Goal: Task Accomplishment & Management: Manage account settings

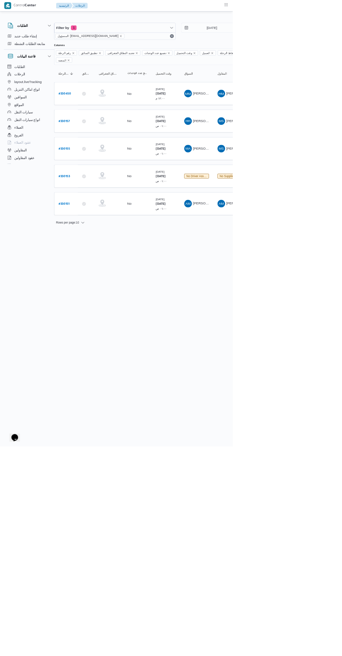
click at [99, 176] on b "# 330157" at bounding box center [94, 178] width 16 height 5
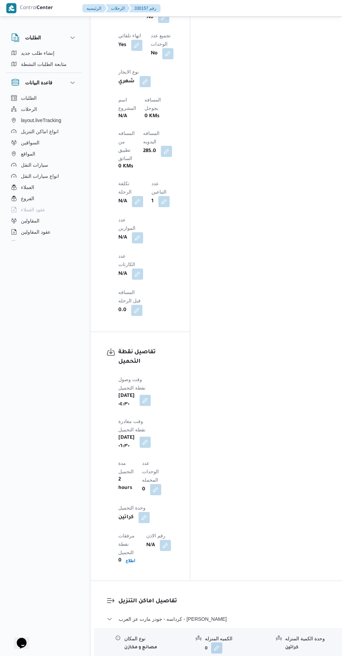
scroll to position [647, 0]
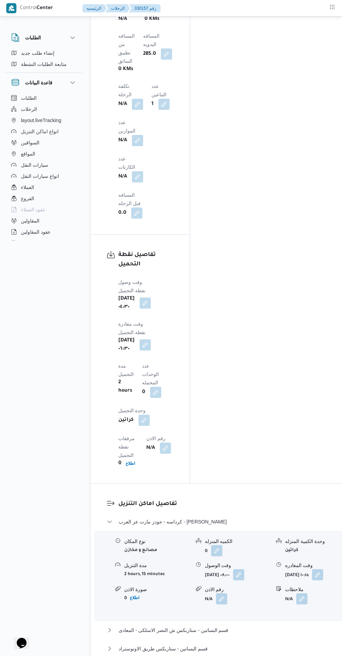
scroll to position [739, 0]
click at [246, 484] on input "وقت المغادره" at bounding box center [257, 485] width 78 height 14
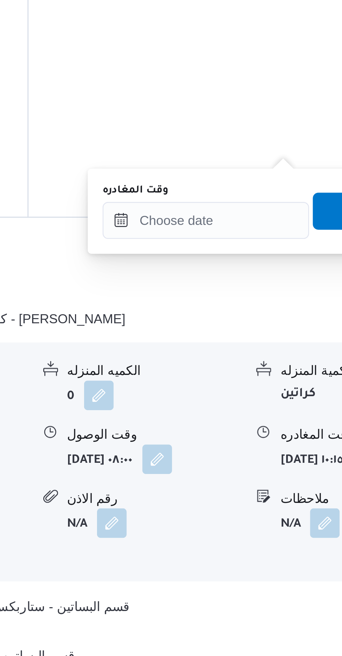
scroll to position [792, 0]
click at [238, 430] on input "وقت المغادره" at bounding box center [257, 432] width 78 height 14
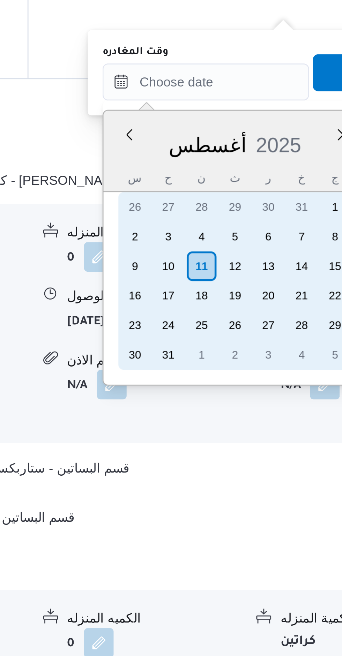
click at [240, 501] on div "10" at bounding box center [242, 501] width 11 height 11
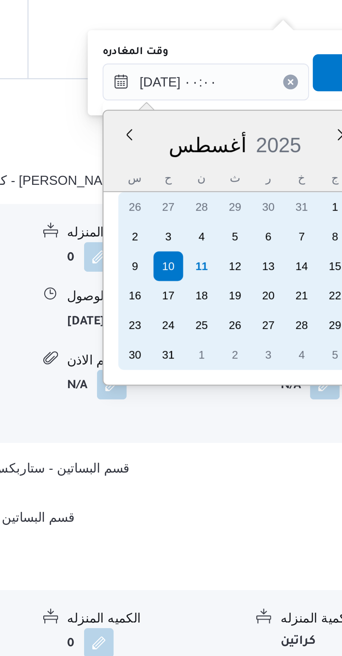
scroll to position [0, 0]
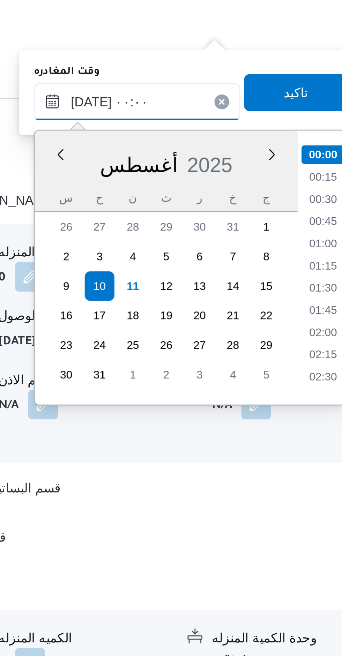
click at [235, 435] on input "١٠/٠٨/٢٠٢٥ ٠٠:٠٠" at bounding box center [257, 432] width 78 height 14
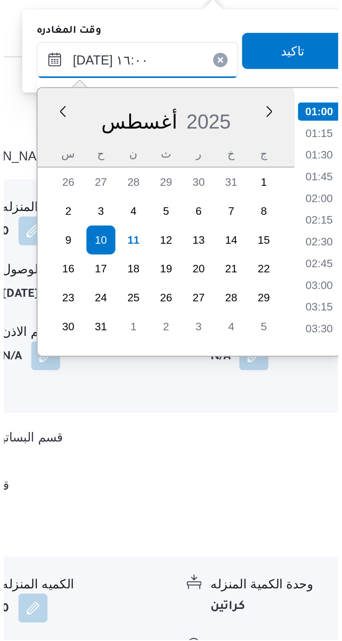
scroll to position [450, 0]
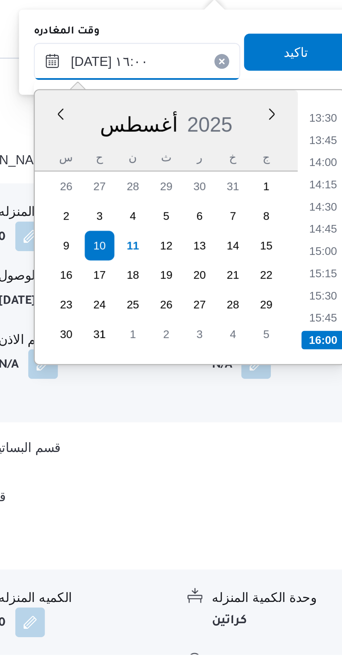
type input "١٠/٠٨/٢٠٢٥ ١٦:٠٠"
click at [326, 535] on li "16:00" at bounding box center [327, 537] width 16 height 7
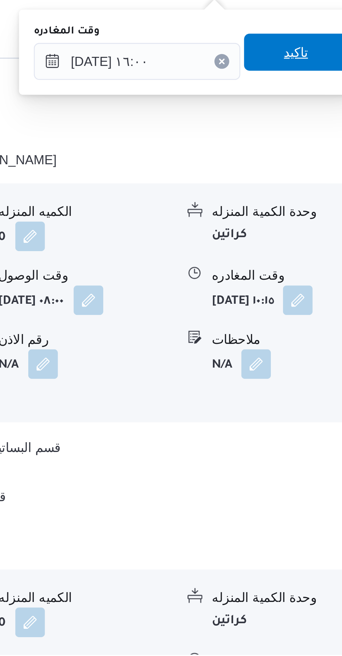
click at [312, 422] on span "تاكيد" at bounding box center [316, 429] width 39 height 14
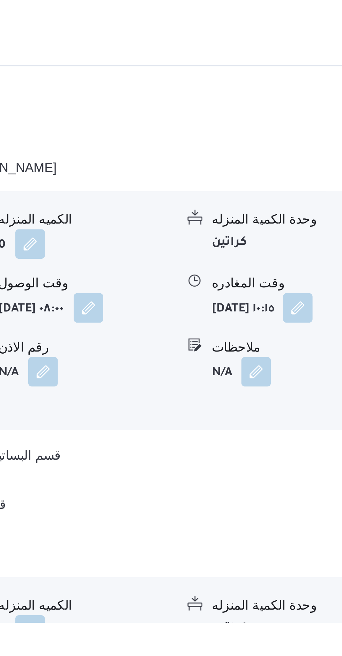
scroll to position [792, 0]
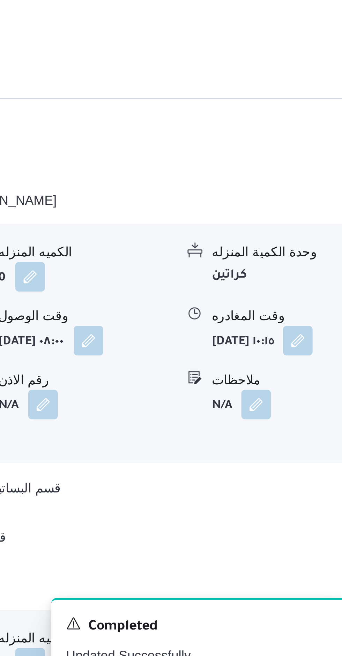
click at [212, 629] on div "A new notification appears Completed Updated Successfully" at bounding box center [271, 634] width 139 height 42
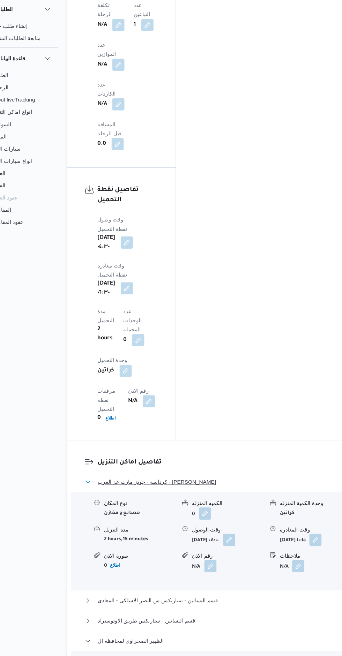
click at [131, 465] on span "كرداسه - جودز مارت عز العرب - ابو رواش" at bounding box center [172, 469] width 108 height 8
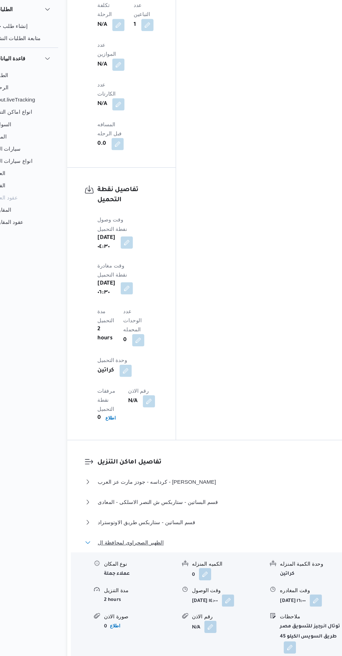
click at [130, 520] on span "الظهير الصحراوى لمحافظة ال" at bounding box center [148, 524] width 60 height 8
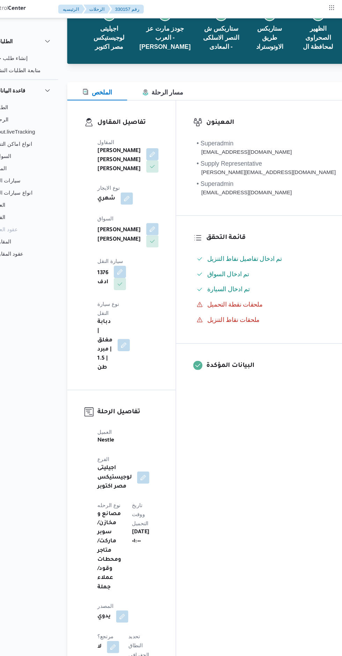
scroll to position [0, 0]
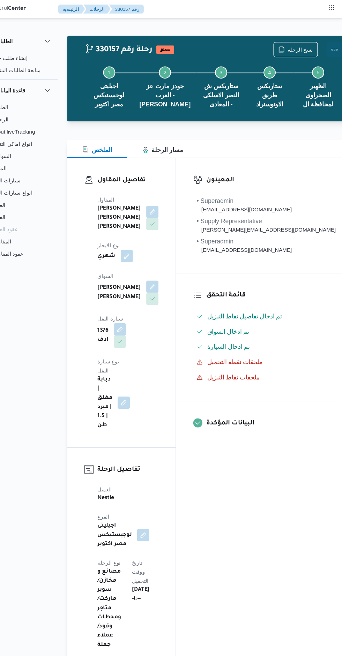
click at [328, 40] on button "Actions" at bounding box center [335, 45] width 14 height 14
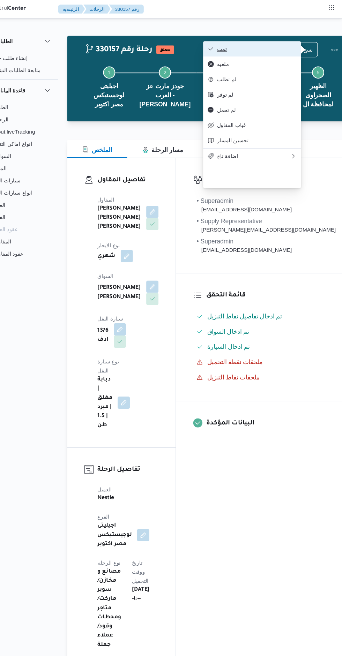
click at [231, 45] on span "تمت" at bounding box center [263, 45] width 72 height 6
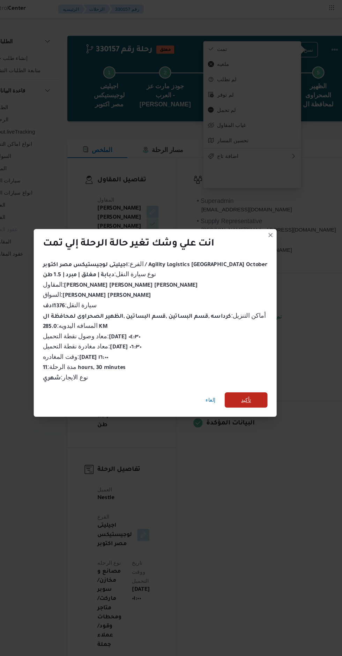
click at [243, 362] on span "تأكيد" at bounding box center [253, 365] width 39 height 14
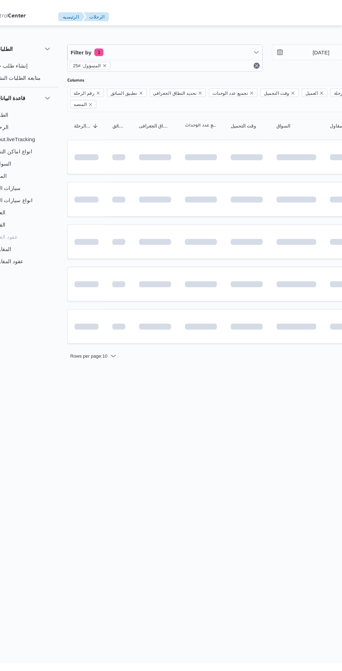
scroll to position [0, 11]
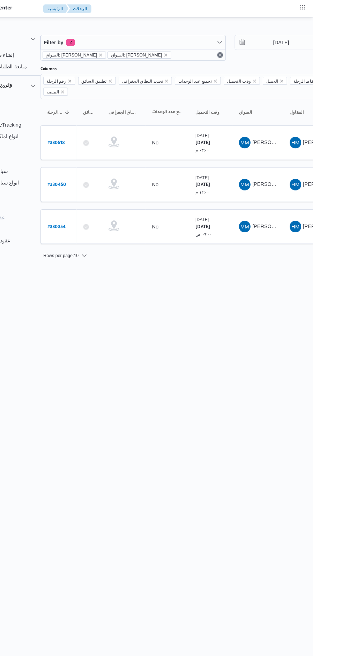
scroll to position [0, 11]
click at [98, 136] on b "# 330518" at bounding box center [94, 138] width 17 height 5
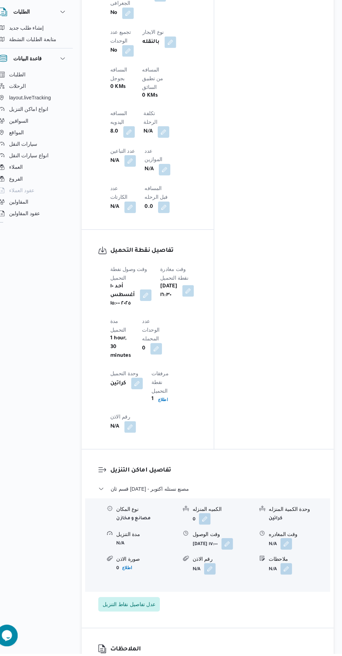
scroll to position [505, 0]
click at [292, 543] on button "button" at bounding box center [287, 548] width 11 height 11
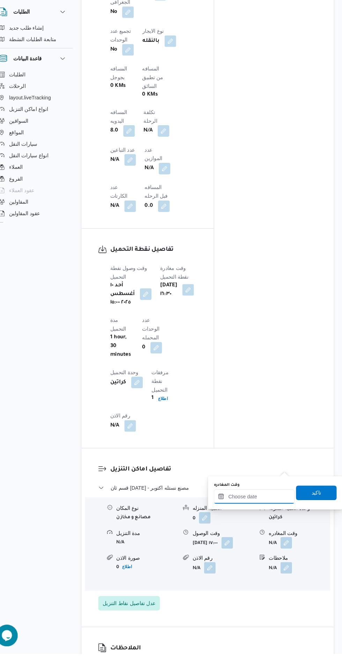
click at [260, 506] on input "وقت المغادره" at bounding box center [257, 504] width 78 height 14
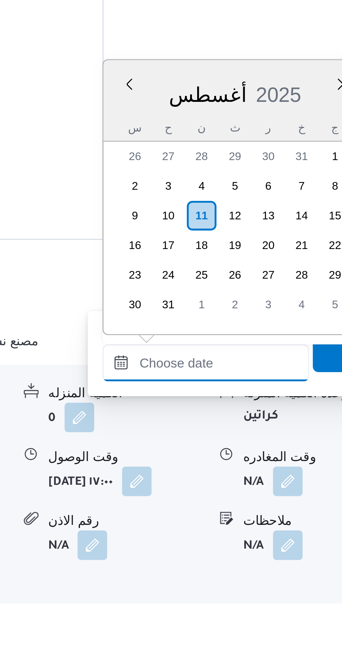
scroll to position [0, 0]
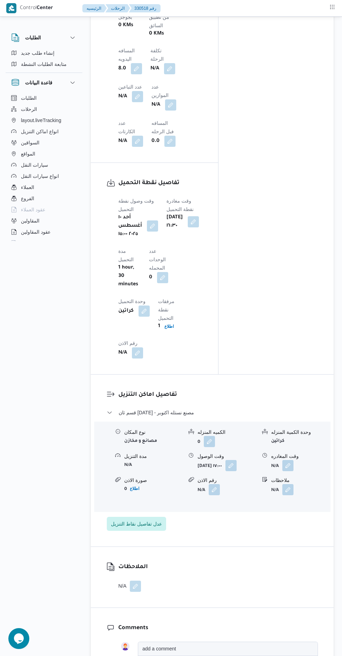
scroll to position [599, 0]
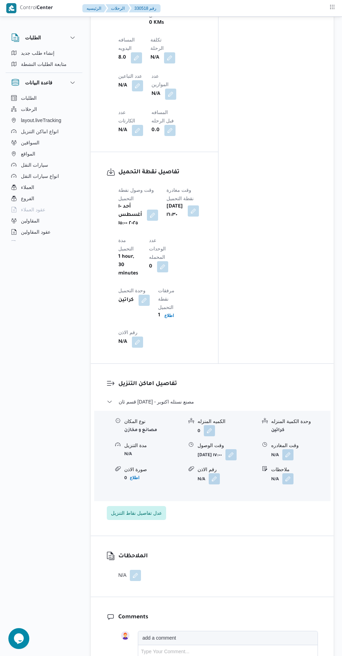
click at [290, 449] on button "button" at bounding box center [287, 454] width 11 height 11
click at [247, 409] on input "وقت المغادره" at bounding box center [257, 410] width 78 height 14
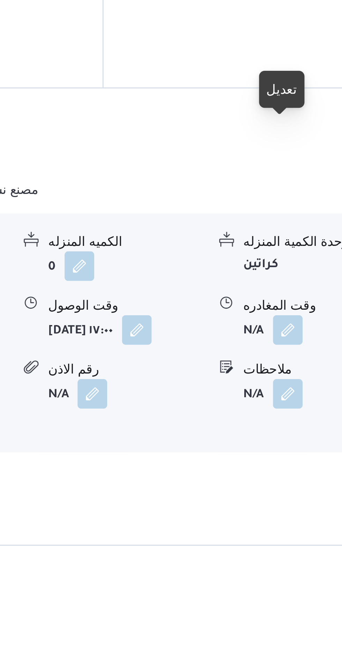
scroll to position [488, 0]
click at [288, 560] on button "button" at bounding box center [287, 565] width 11 height 11
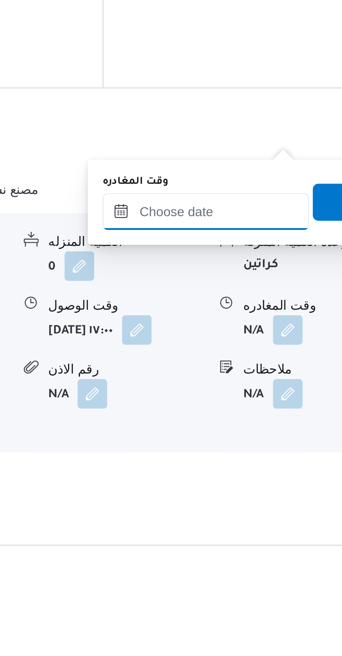
click at [269, 521] on input "وقت المغادره" at bounding box center [257, 521] width 78 height 14
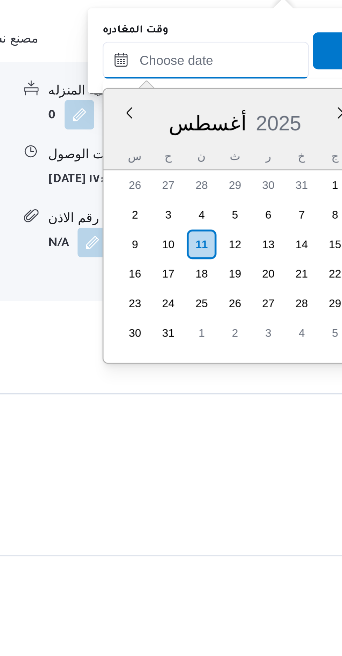
scroll to position [541, 0]
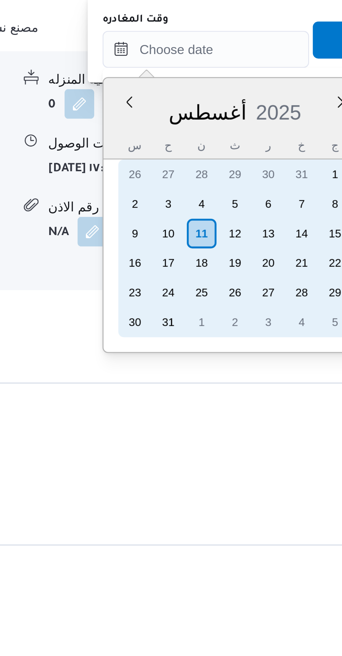
click at [240, 538] on div "10" at bounding box center [242, 537] width 11 height 11
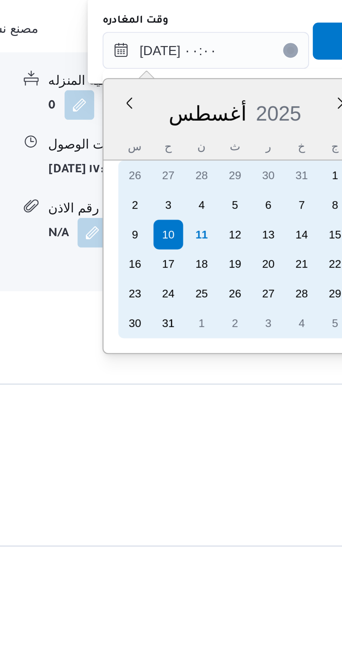
scroll to position [0, 0]
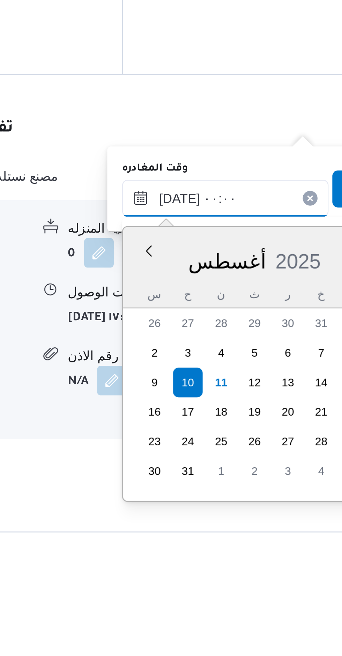
click at [234, 470] on input "١٠/٠٨/٢٠٢٥ ٠٠:٠٠" at bounding box center [257, 468] width 78 height 14
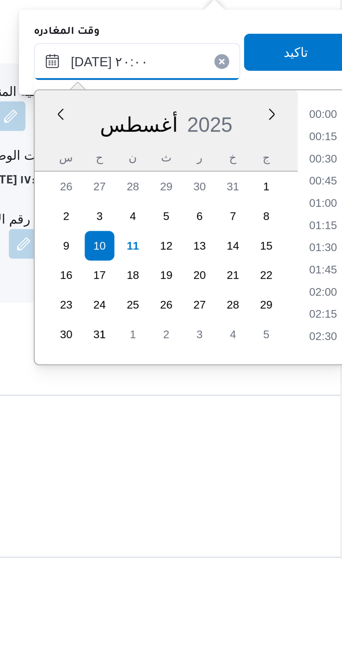
scroll to position [584, 0]
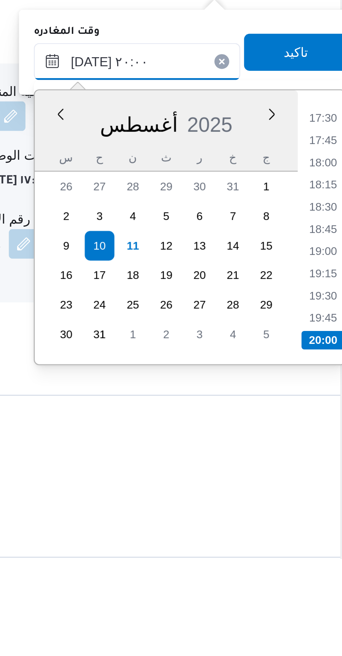
type input "١٠/٠٨/٢٠٢٥ ٢٠:٠٠"
click at [326, 571] on li "20:00" at bounding box center [327, 573] width 16 height 7
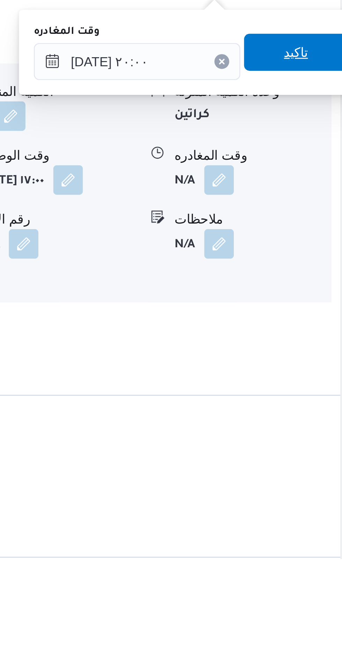
click at [322, 467] on span "تاكيد" at bounding box center [316, 465] width 39 height 14
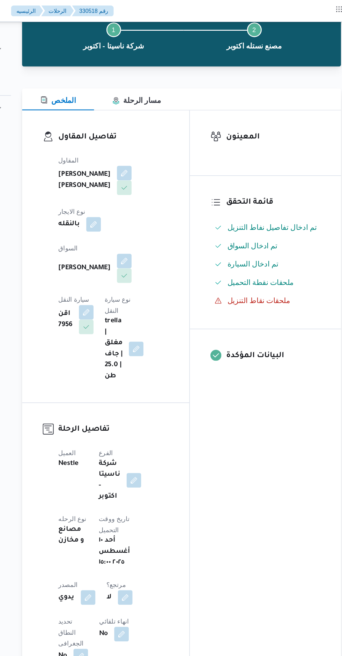
scroll to position [0, 0]
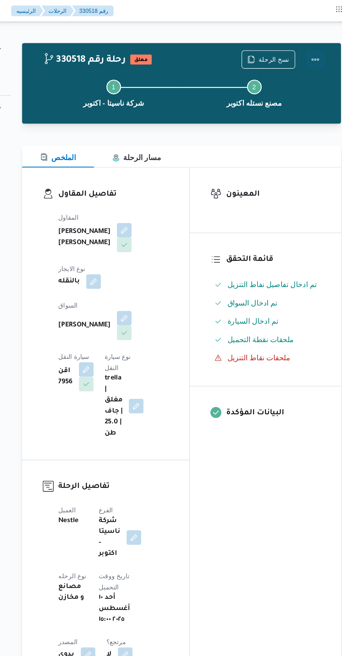
click at [317, 42] on button "Actions" at bounding box center [314, 45] width 14 height 14
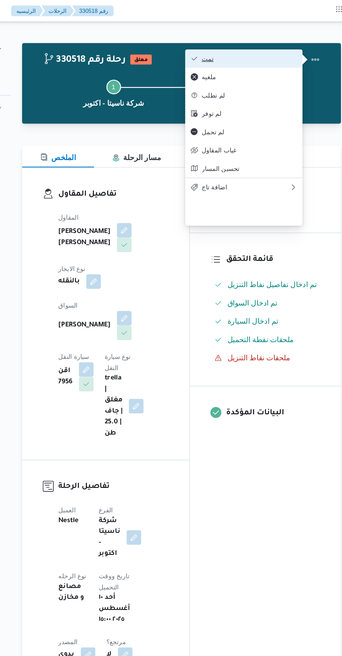
click at [278, 47] on span "تمت" at bounding box center [263, 45] width 72 height 6
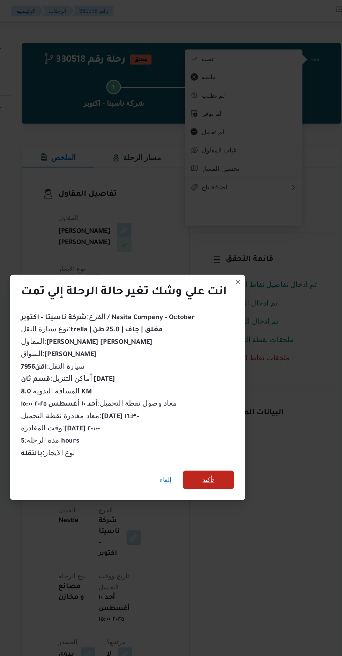
click at [243, 367] on span "تأكيد" at bounding box center [232, 365] width 39 height 14
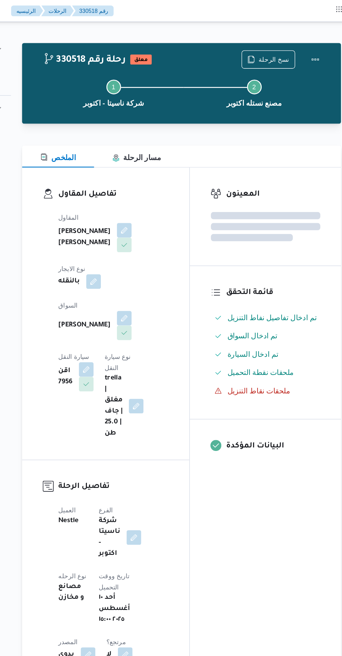
click at [288, 409] on div "المعينون قائمة التحقق تم ادخال تفاصيل نفاط التنزيل تم ادخال السواق تم ادخال الس…" at bounding box center [275, 545] width 115 height 835
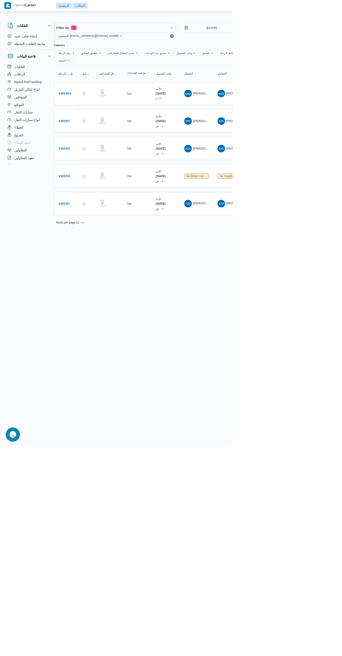
type input "[DATE]"
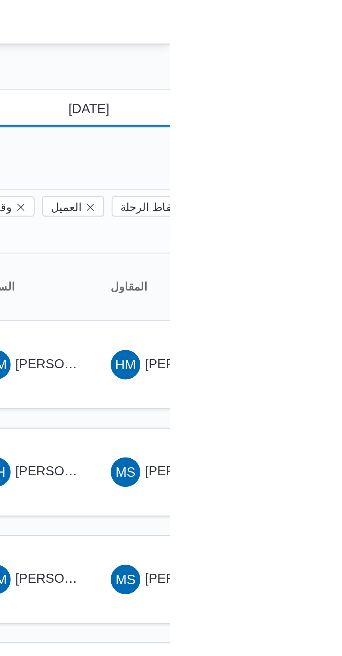
click at [319, 41] on input "10/8/2025" at bounding box center [306, 41] width 79 height 14
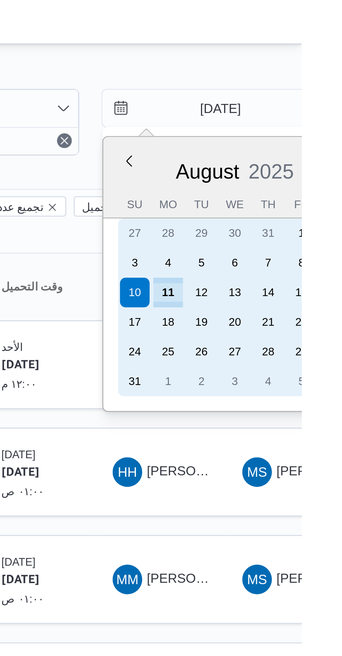
click at [291, 108] on div "11" at bounding box center [291, 110] width 11 height 11
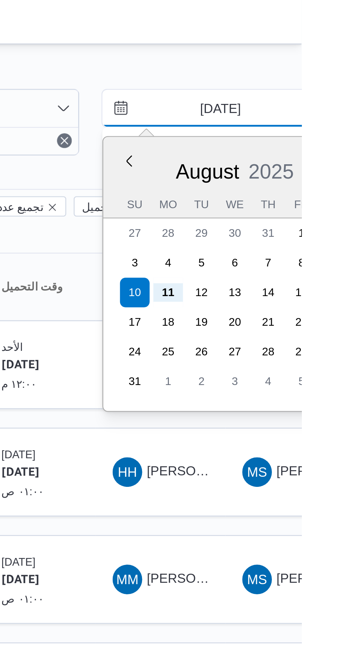
type input "[DATE]"
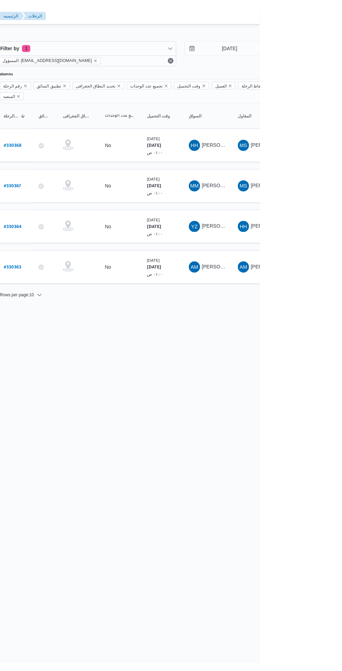
scroll to position [0, 11]
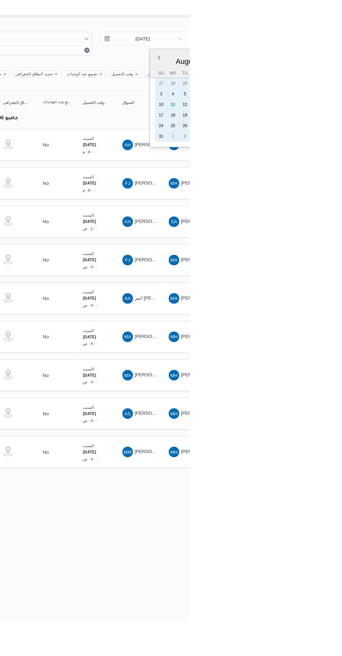
click at [329, 113] on div "11" at bounding box center [323, 110] width 11 height 11
type input "[DATE]"
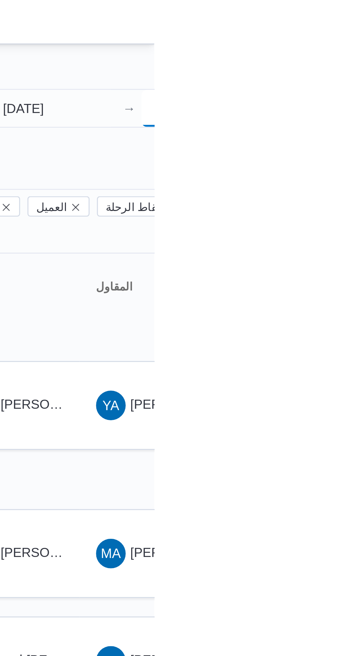
scroll to position [0, 11]
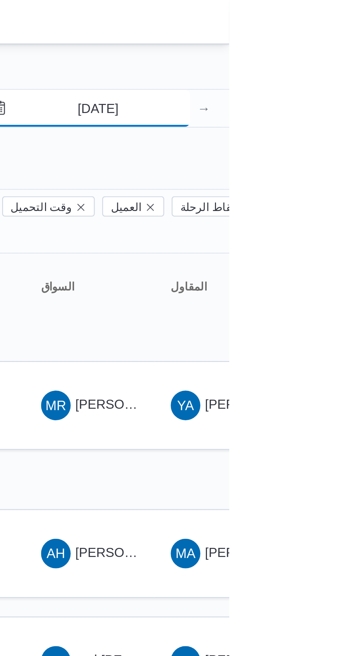
click at [304, 40] on input "[DATE]" at bounding box center [287, 41] width 79 height 14
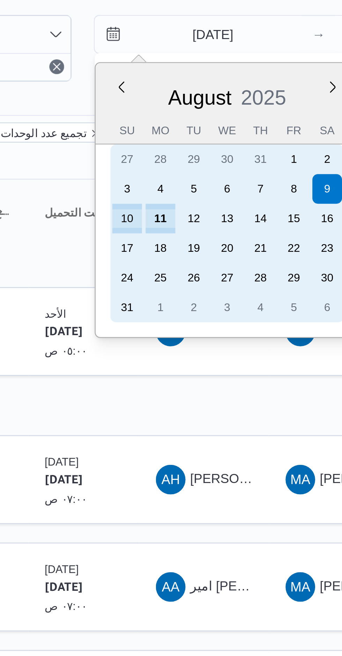
click at [275, 110] on div "11" at bounding box center [272, 110] width 11 height 11
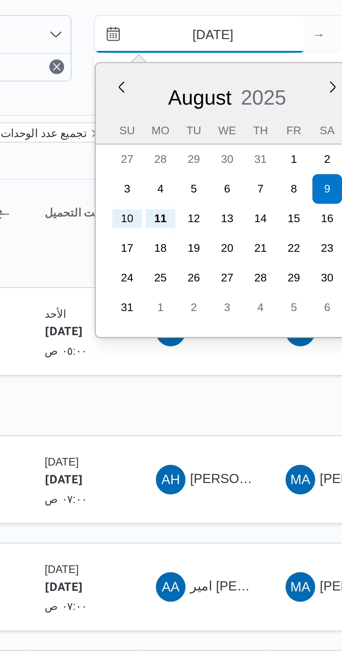
type input "[DATE]"
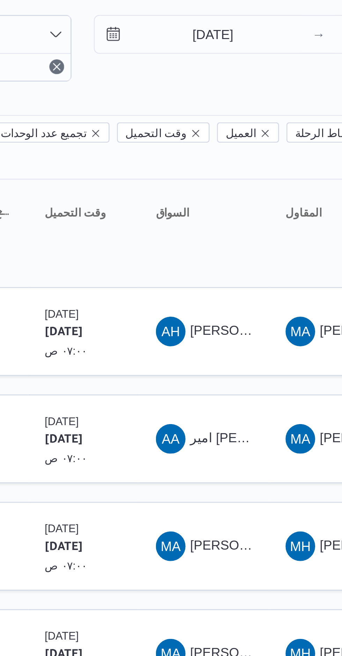
click at [319, 60] on div "Filter by 1 الفرع: فرونت دور اكتوبر [DATE] → [DATE]" at bounding box center [243, 45] width 335 height 33
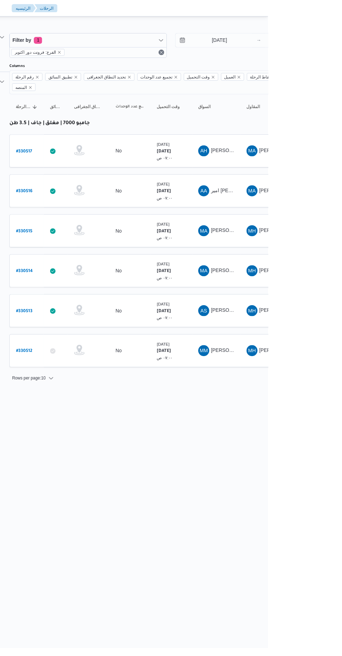
scroll to position [0, 11]
